Goal: Task Accomplishment & Management: Manage account settings

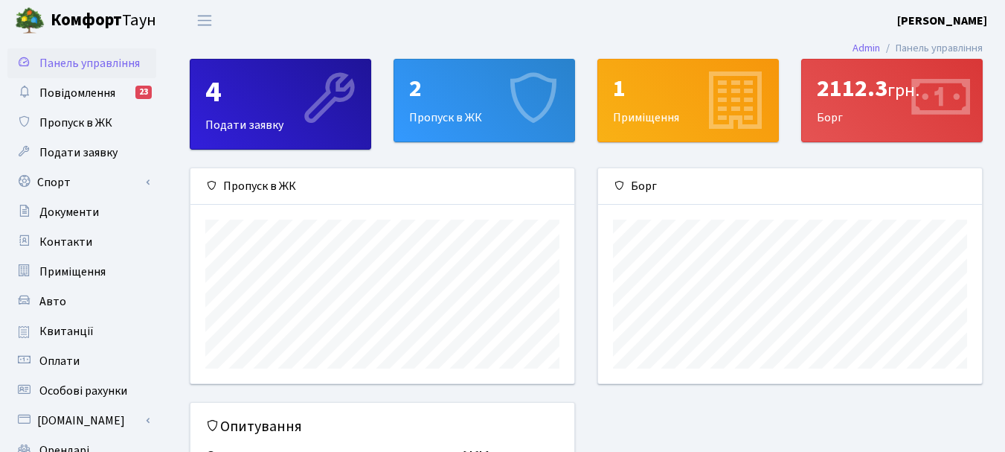
scroll to position [215, 384]
click at [74, 123] on span "Пропуск в ЖК" at bounding box center [75, 123] width 73 height 16
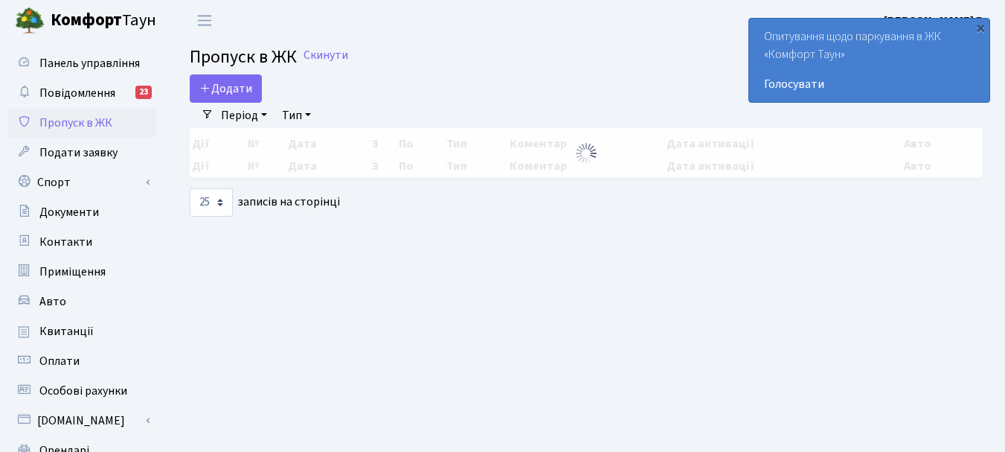
select select "25"
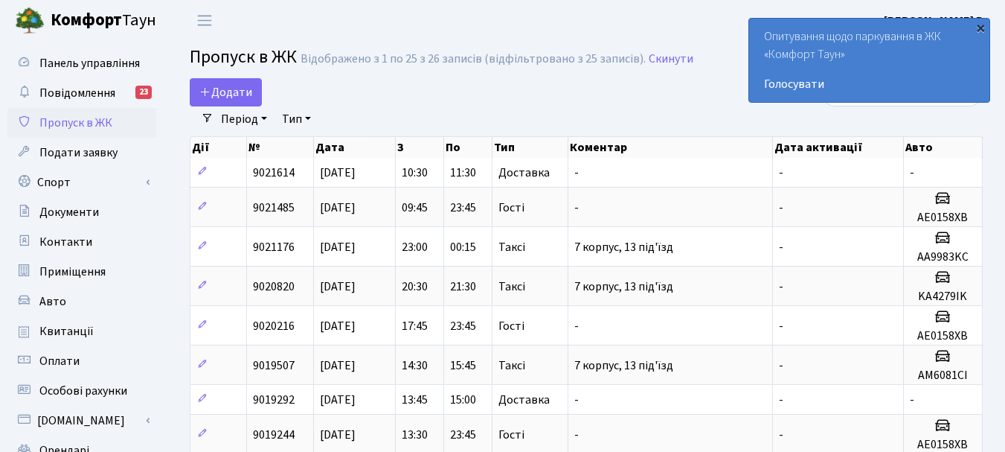
click at [979, 27] on div "×" at bounding box center [980, 27] width 15 height 15
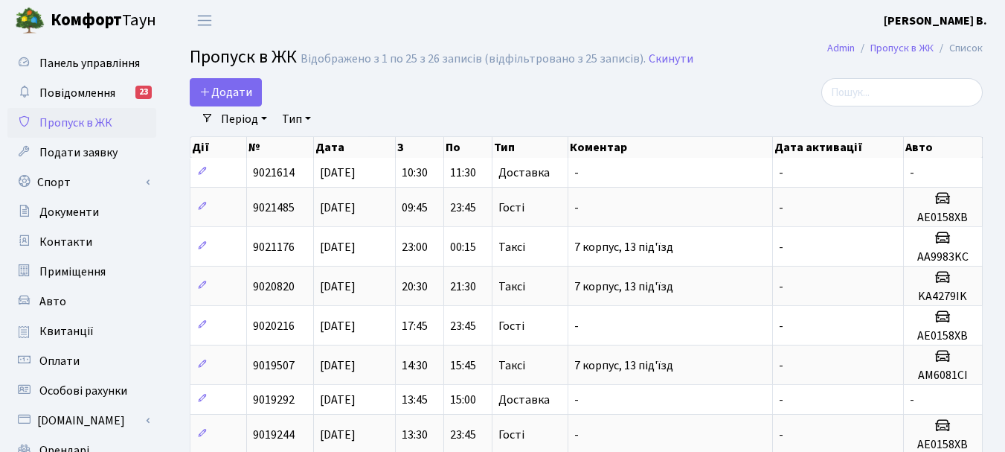
click at [927, 24] on b "[PERSON_NAME]" at bounding box center [935, 21] width 103 height 16
click at [896, 72] on link "Вийти" at bounding box center [912, 81] width 148 height 23
